Goal: Check status: Check status

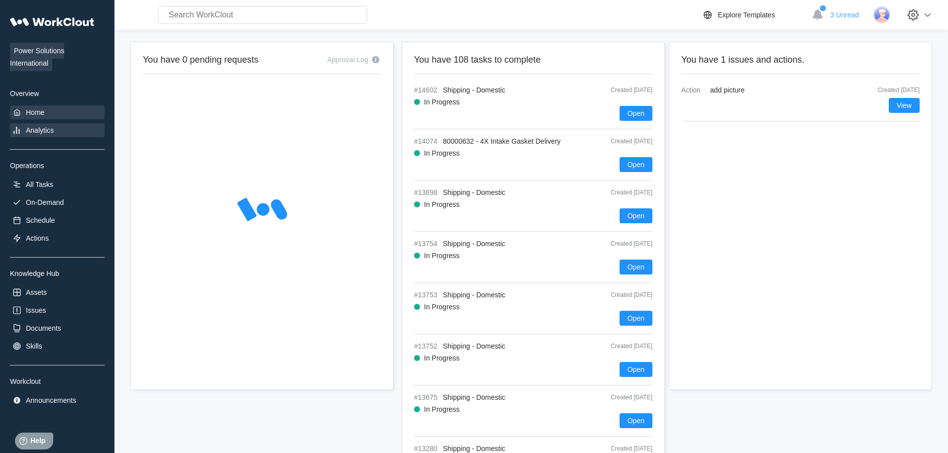
click at [38, 131] on div "Analytics" at bounding box center [40, 130] width 28 height 8
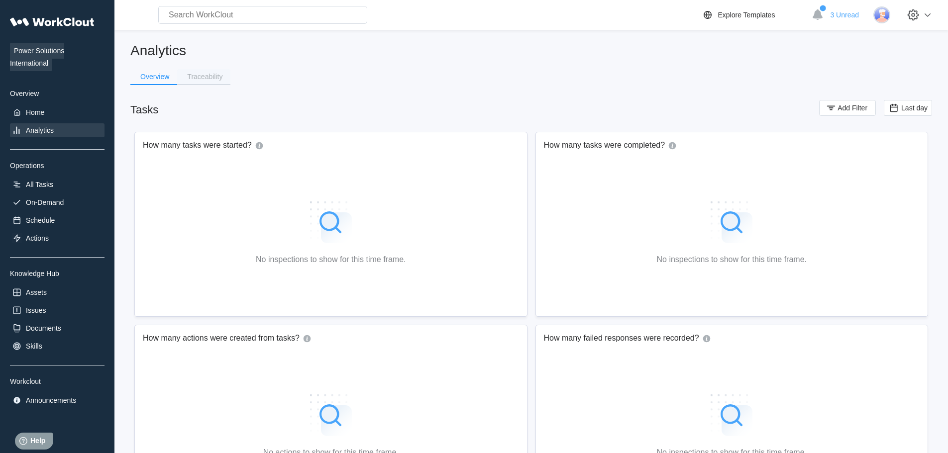
click at [205, 78] on div "Traceability" at bounding box center [204, 76] width 35 height 7
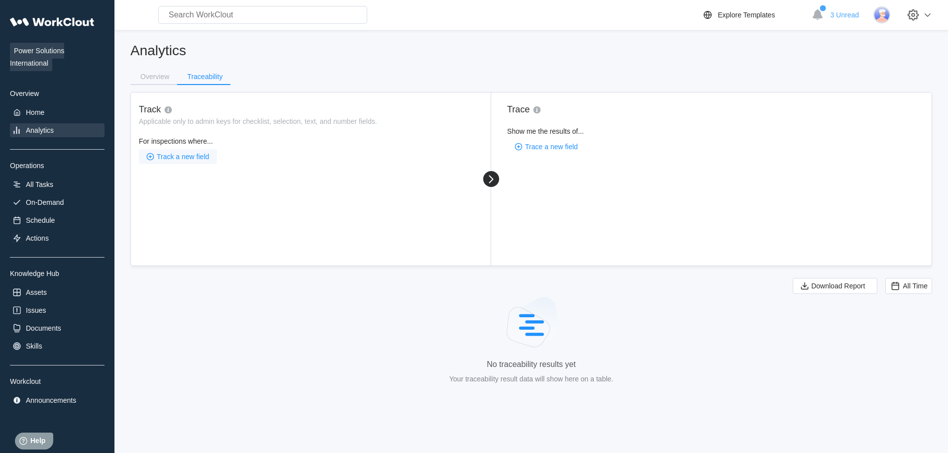
click at [191, 160] on span "Track a new field" at bounding box center [183, 156] width 52 height 7
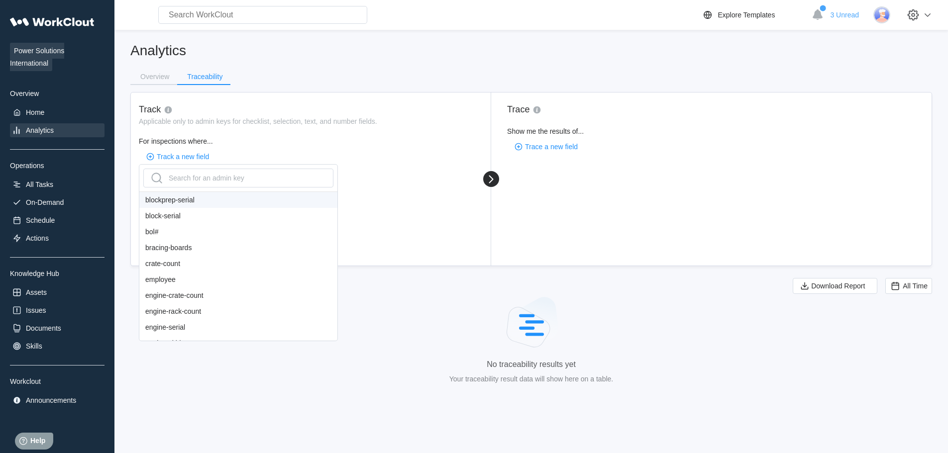
scroll to position [199, 0]
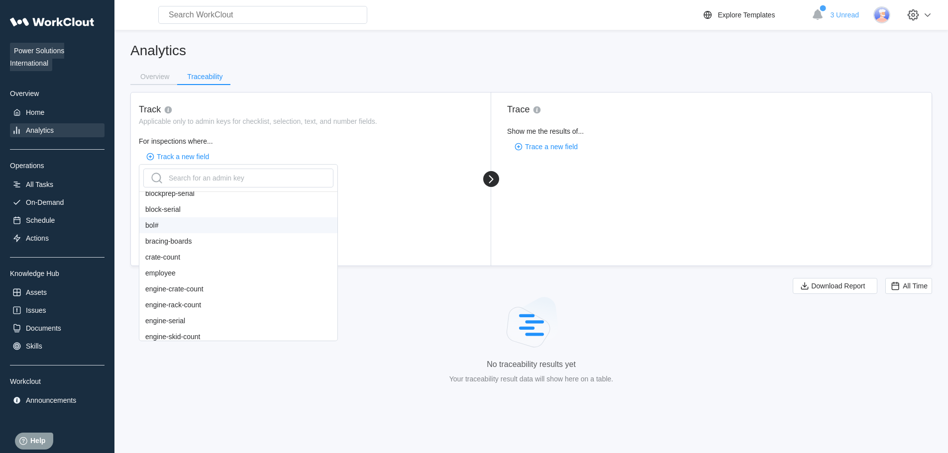
click at [178, 228] on div "bol#" at bounding box center [238, 225] width 198 height 16
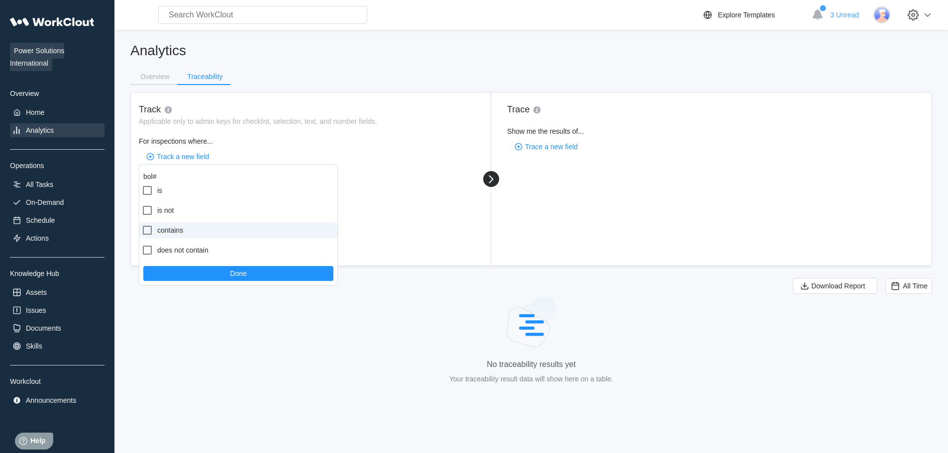
click at [180, 229] on label "contains" at bounding box center [238, 230] width 198 height 16
click at [142, 225] on input "contains" at bounding box center [141, 224] width 0 height 0
checkbox input "true"
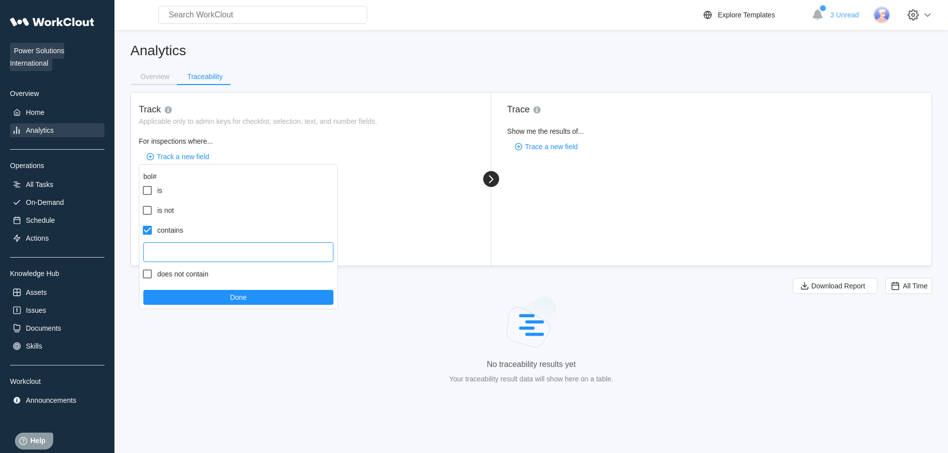
click at [212, 249] on input "text" at bounding box center [238, 252] width 190 height 20
type input "0625645"
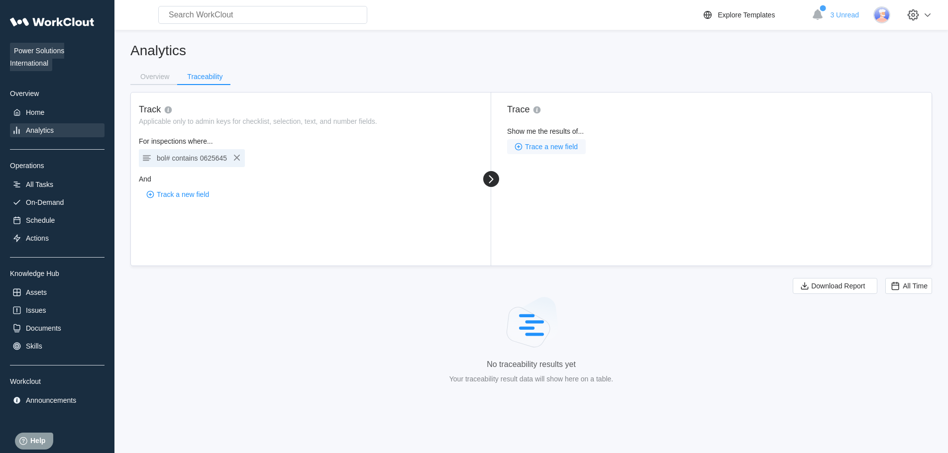
click at [530, 146] on span "Trace a new field" at bounding box center [551, 146] width 53 height 7
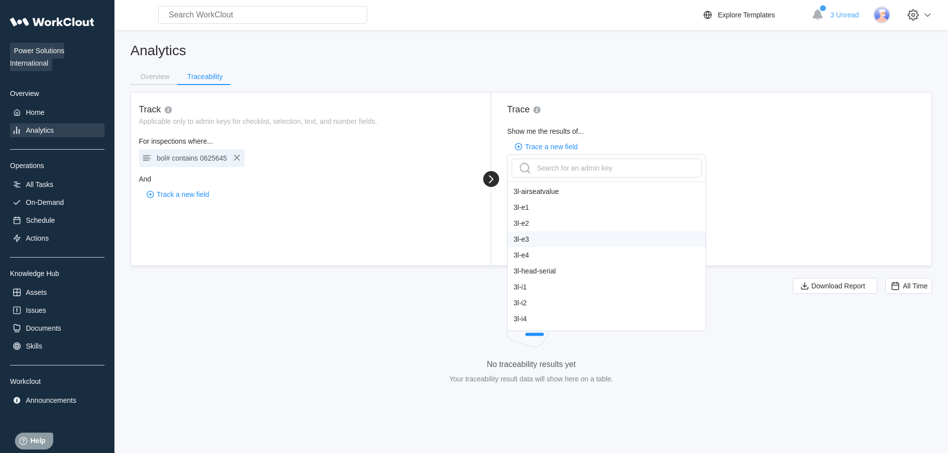
scroll to position [149, 0]
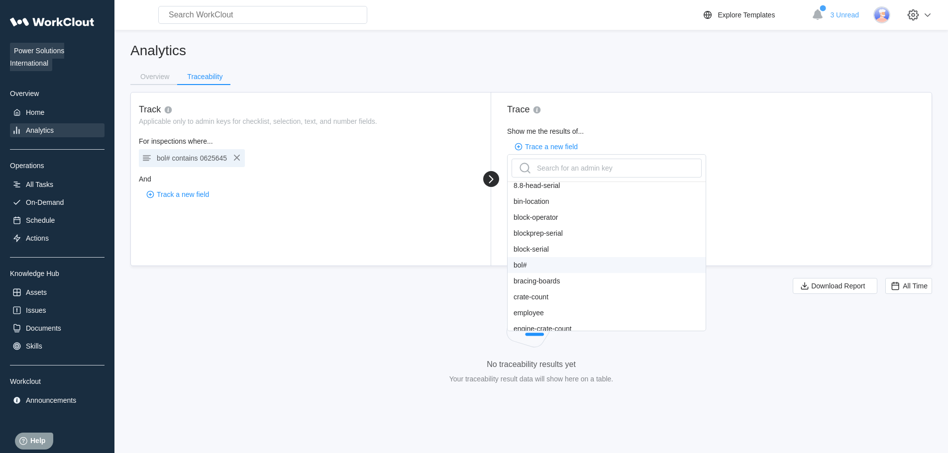
click at [531, 264] on div "bol#" at bounding box center [607, 265] width 198 height 16
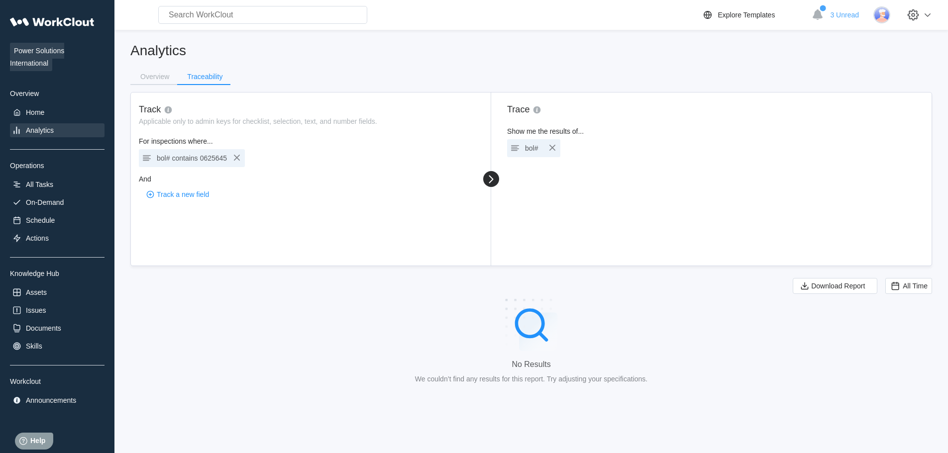
click at [202, 154] on span "0625645" at bounding box center [213, 158] width 27 height 8
click at [197, 165] on div "bol# contains 0625645" at bounding box center [192, 158] width 106 height 18
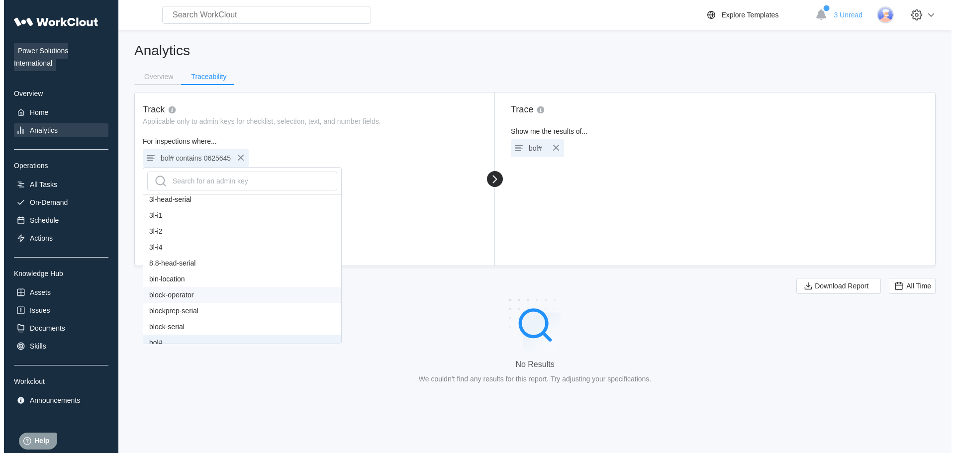
scroll to position [199, 0]
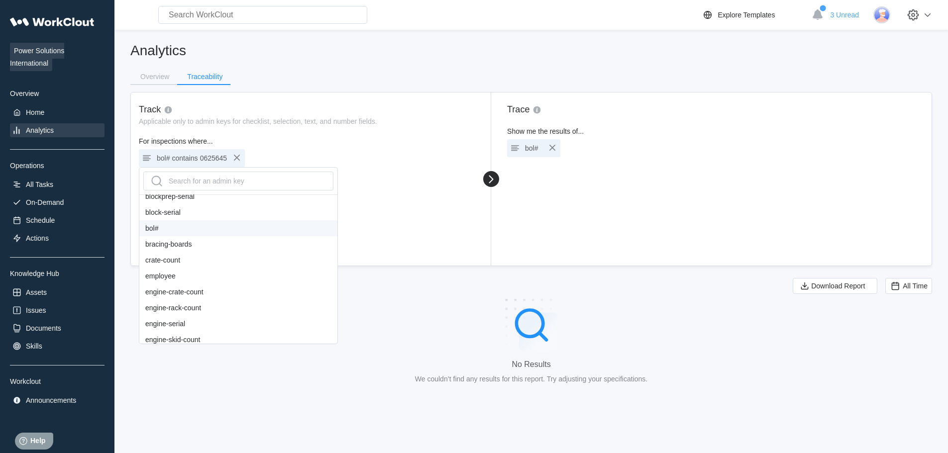
click at [165, 232] on div "bol#" at bounding box center [238, 228] width 198 height 16
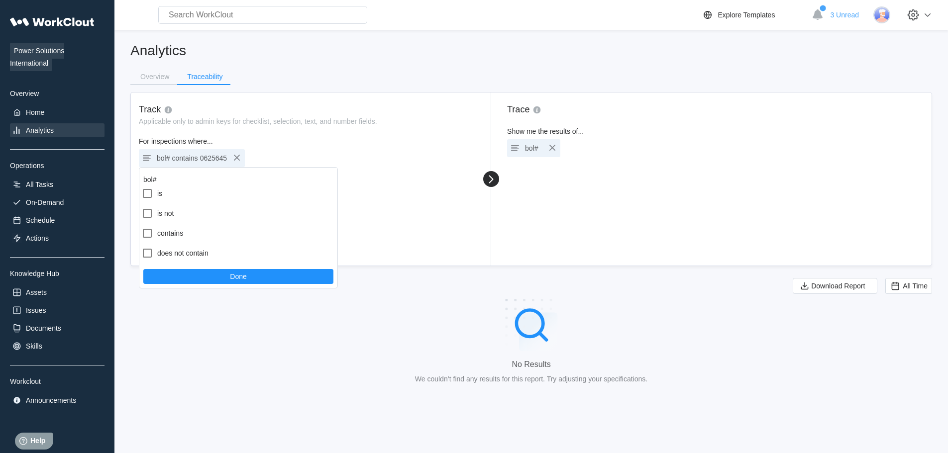
click at [168, 233] on label "contains" at bounding box center [238, 233] width 198 height 16
click at [142, 228] on input "contains" at bounding box center [141, 227] width 0 height 0
checkbox input "true"
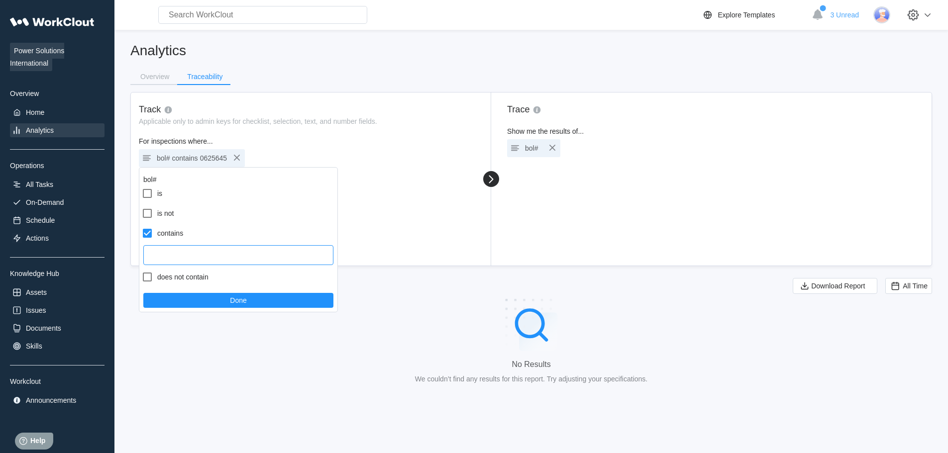
click at [185, 255] on input "text" at bounding box center [238, 255] width 190 height 20
type input "1008350310"
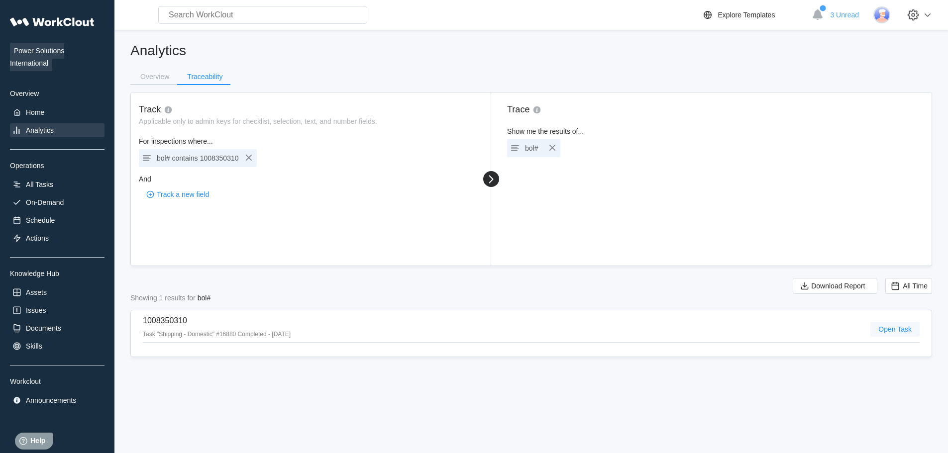
click at [898, 333] on button "Open Task" at bounding box center [894, 329] width 49 height 15
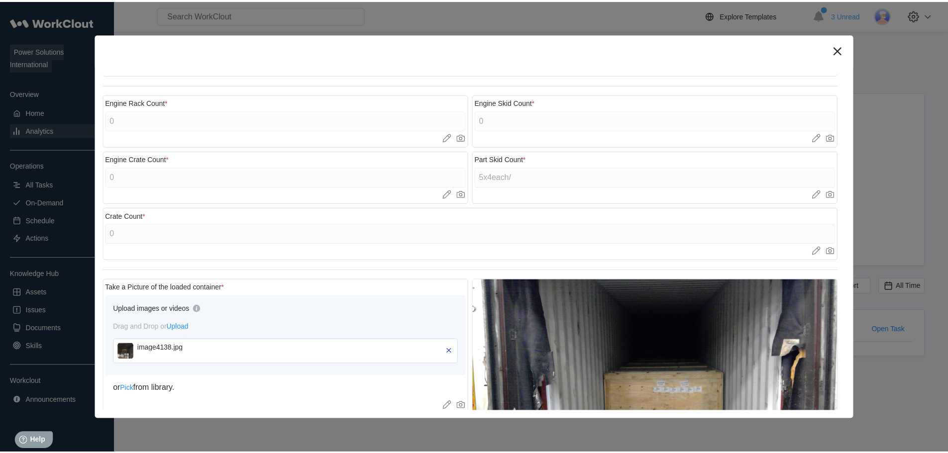
scroll to position [498, 0]
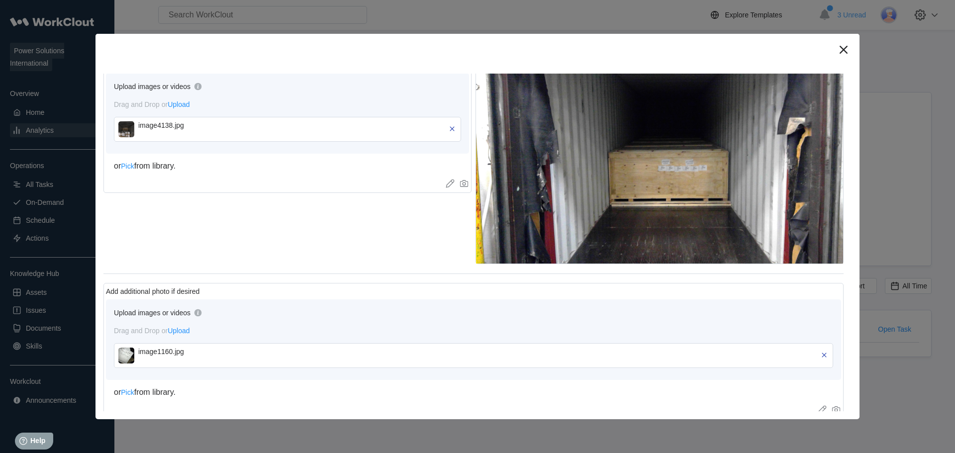
click at [125, 129] on img at bounding box center [126, 129] width 16 height 16
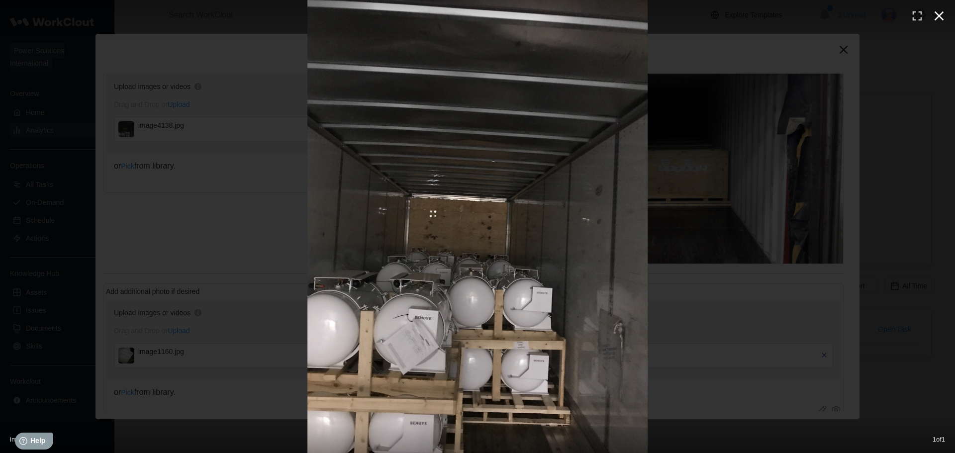
click at [938, 17] on icon "button" at bounding box center [939, 15] width 9 height 9
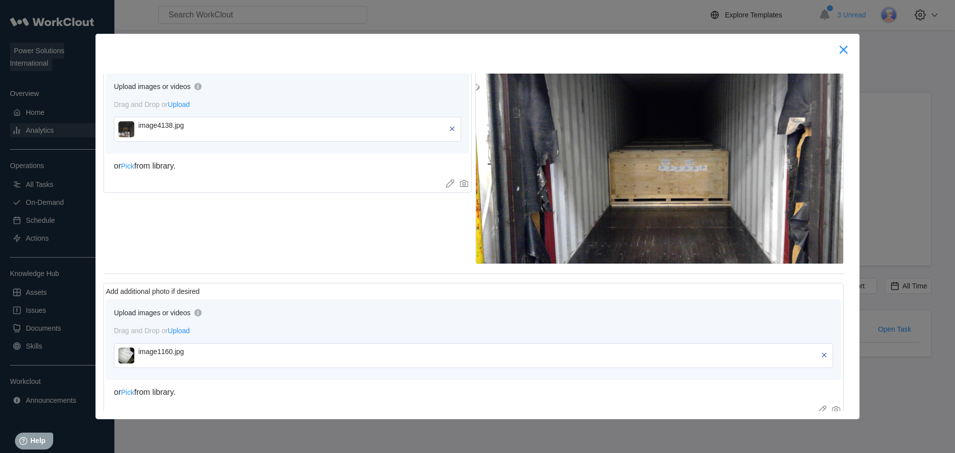
click at [845, 52] on icon at bounding box center [844, 50] width 8 height 8
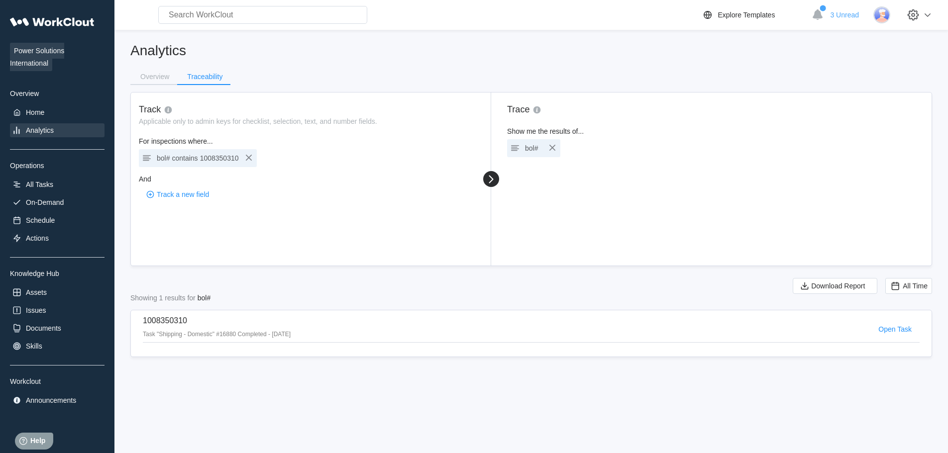
click at [205, 161] on span "1008350310" at bounding box center [219, 158] width 39 height 8
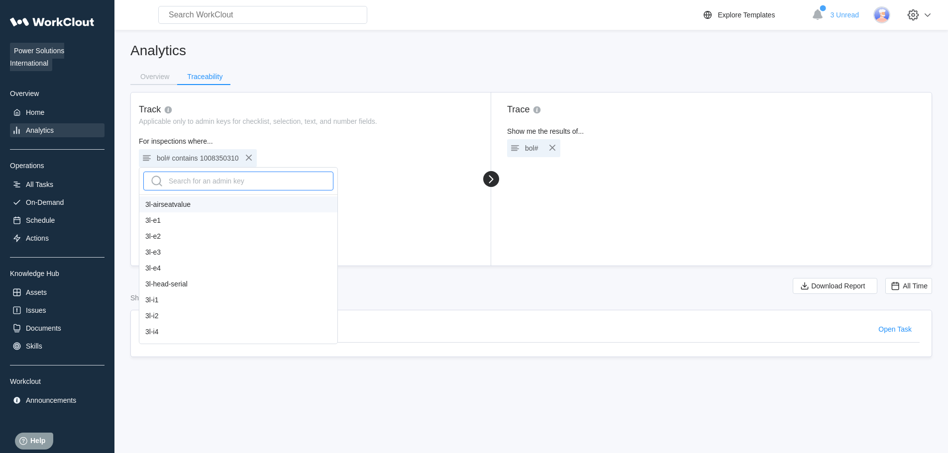
click at [190, 182] on div "Search for an admin key" at bounding box center [197, 181] width 96 height 16
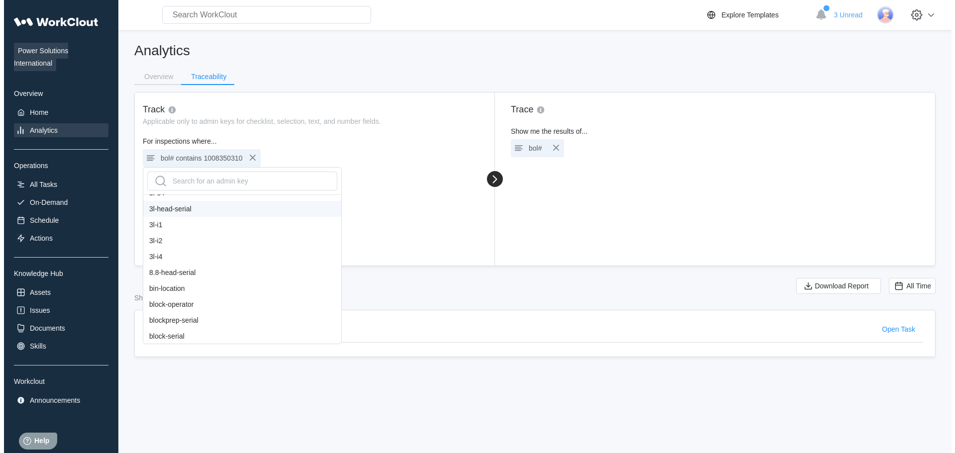
scroll to position [149, 0]
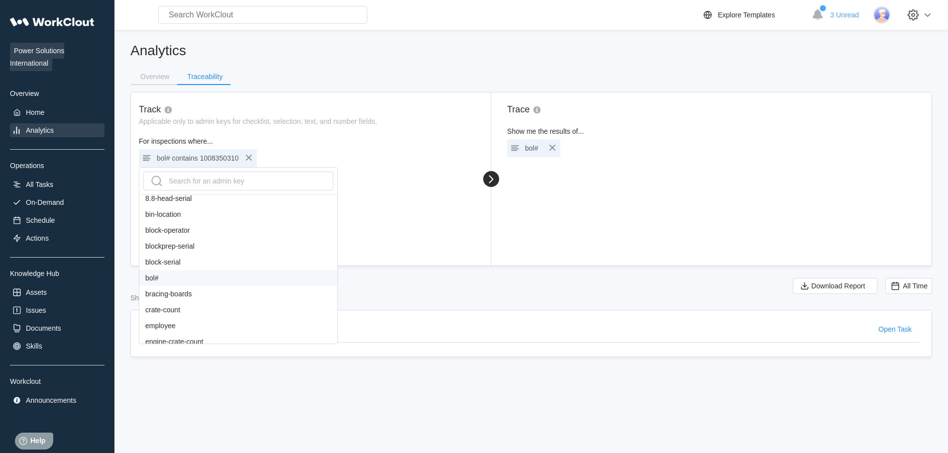
click at [175, 283] on div "bol#" at bounding box center [238, 278] width 198 height 16
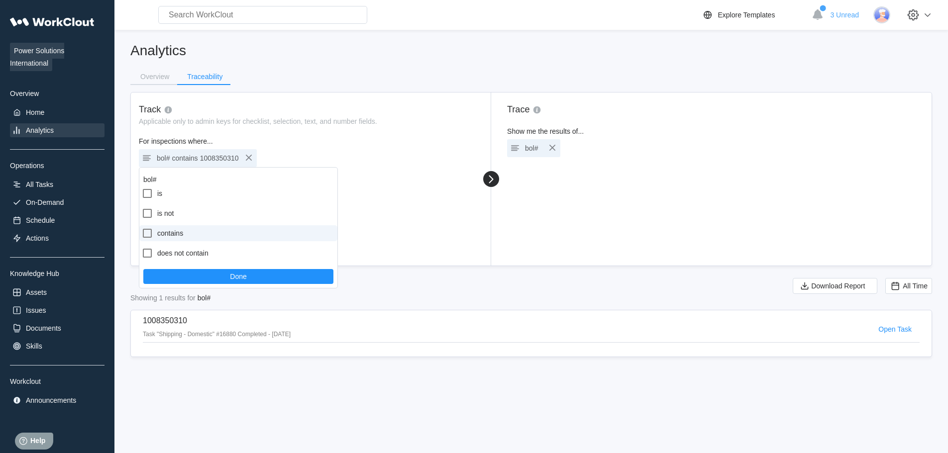
click at [174, 234] on label "contains" at bounding box center [238, 233] width 198 height 16
click at [142, 228] on input "contains" at bounding box center [141, 227] width 0 height 0
checkbox input "true"
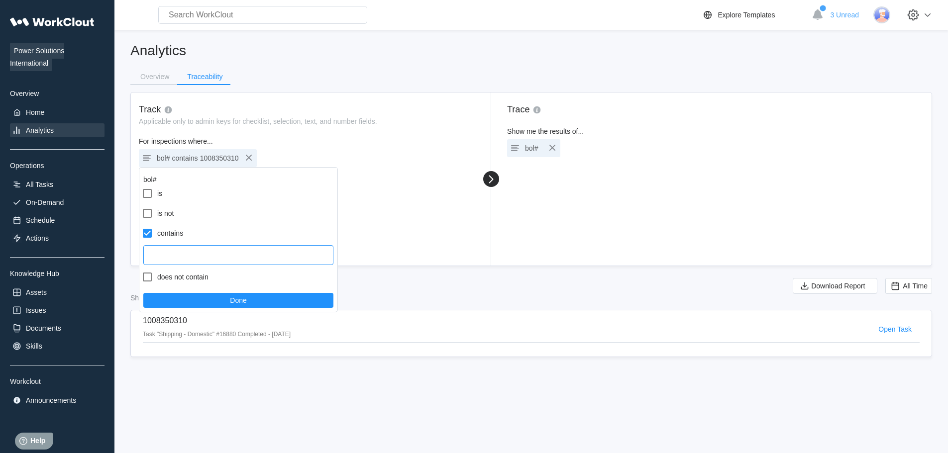
click at [187, 256] on input "text" at bounding box center [238, 255] width 190 height 20
type input "1008352642"
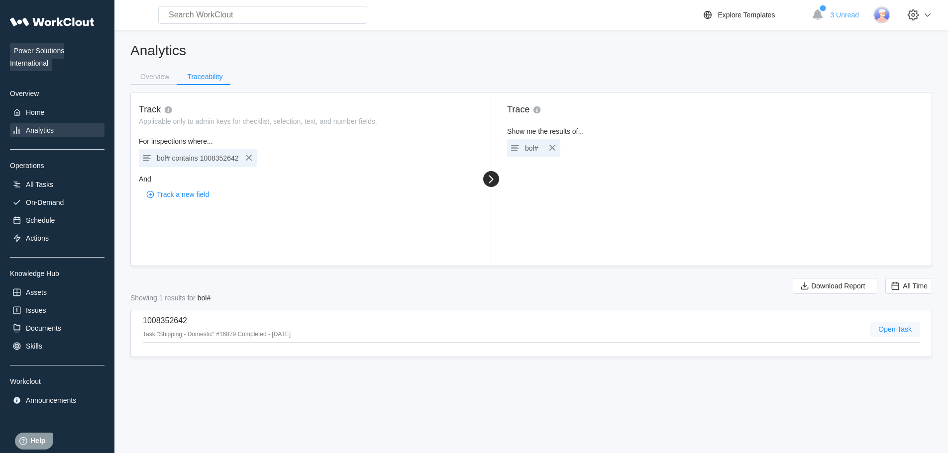
click at [894, 329] on span "Open Task" at bounding box center [894, 329] width 33 height 7
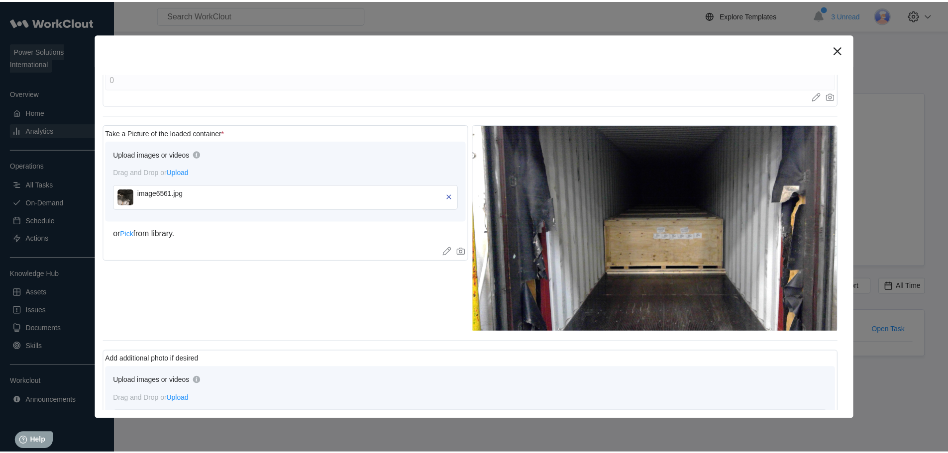
scroll to position [448, 0]
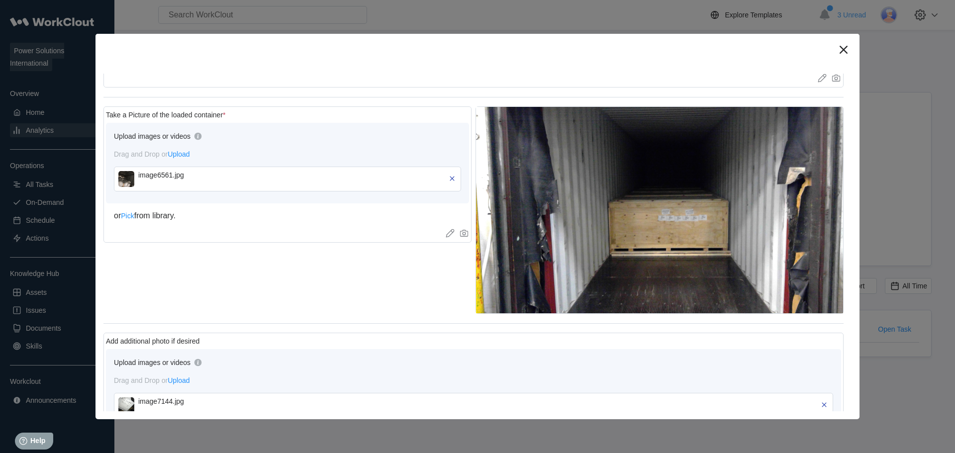
click at [121, 183] on img at bounding box center [126, 179] width 16 height 16
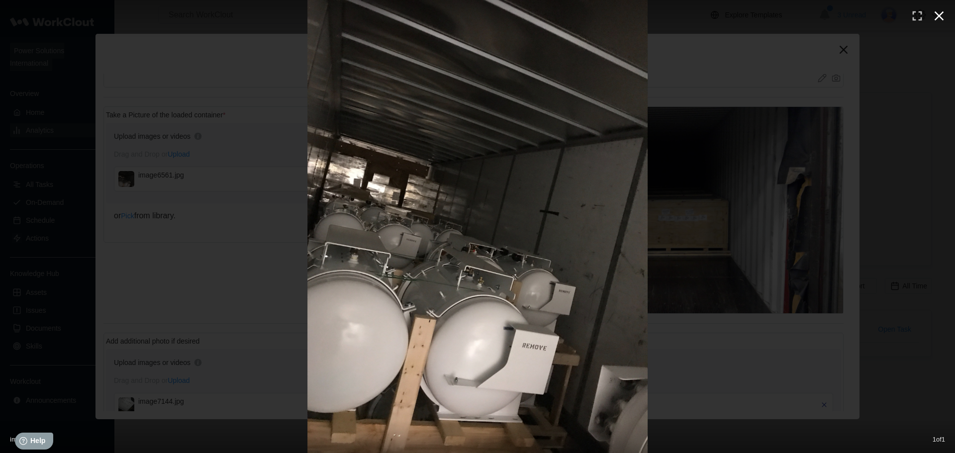
click at [944, 13] on icon "button" at bounding box center [939, 16] width 16 height 16
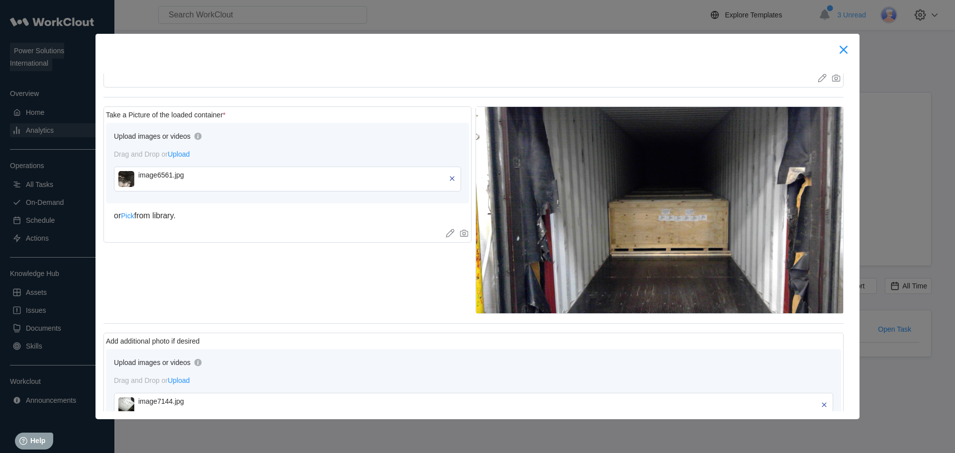
click at [838, 48] on icon at bounding box center [844, 50] width 16 height 16
